Goal: Task Accomplishment & Management: Use online tool/utility

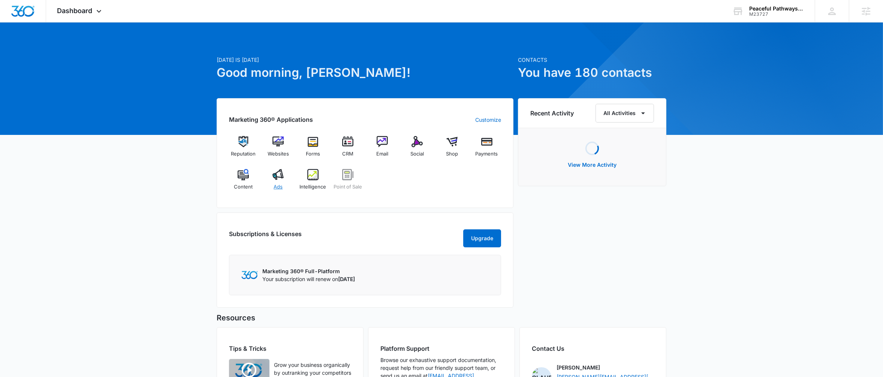
click at [275, 181] on div "Ads" at bounding box center [278, 182] width 29 height 27
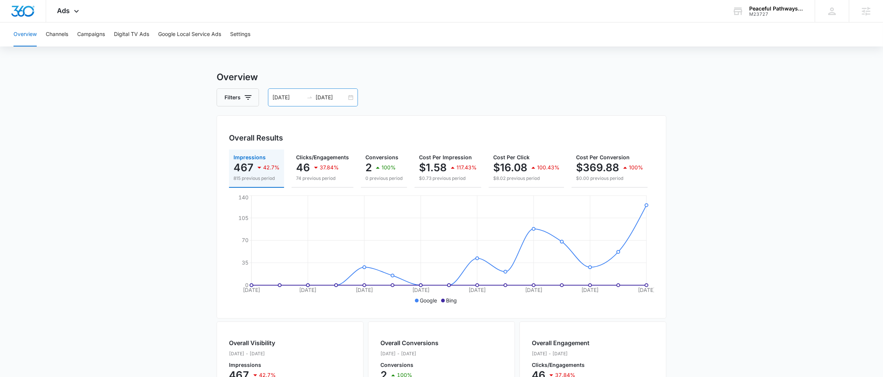
click at [349, 100] on div "08/24/2025 09/07/2025" at bounding box center [313, 97] width 90 height 18
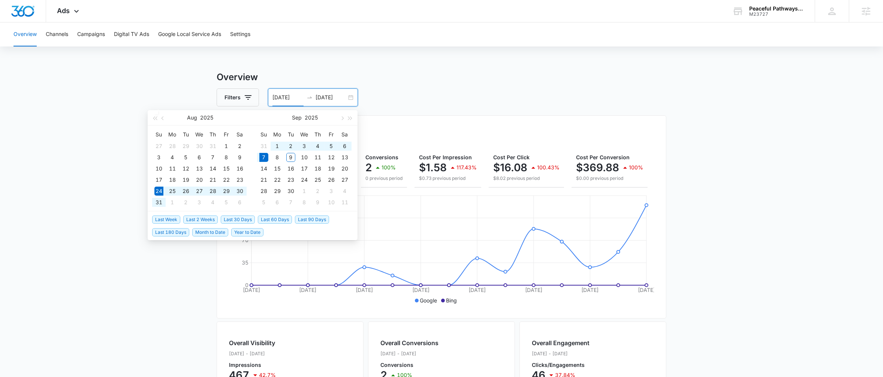
click at [431, 82] on h3 "Overview" at bounding box center [442, 76] width 450 height 13
